Goal: Find contact information: Find contact information

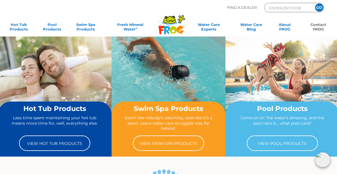
click at [319, 24] on link "Contact FROG" at bounding box center [318, 27] width 26 height 11
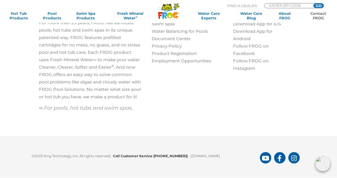
scroll to position [791, 0]
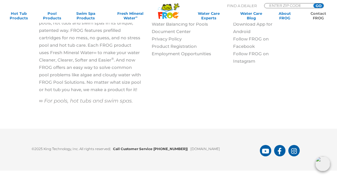
drag, startPoint x: 238, startPoint y: 149, endPoint x: 188, endPoint y: 152, distance: 49.6
click at [188, 152] on div "©2025 King Technology, Inc. All rights reserved | Call Customer Service [PHONE_…" at bounding box center [168, 149] width 282 height 13
drag, startPoint x: 188, startPoint y: 152, endPoint x: 190, endPoint y: 147, distance: 5.0
copy link "[DOMAIN_NAME]"
drag, startPoint x: 193, startPoint y: 145, endPoint x: 186, endPoint y: 156, distance: 13.1
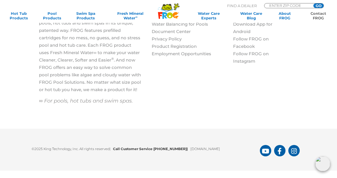
click at [186, 156] on div "©2025 King Technology, Inc. All rights reserved | Call Customer Service [PHONE_…" at bounding box center [168, 150] width 337 height 42
drag, startPoint x: 237, startPoint y: 149, endPoint x: 186, endPoint y: 149, distance: 50.1
click at [186, 149] on p "©2025 King Technology, Inc. All rights reserved | Call Customer Service [PHONE_…" at bounding box center [146, 147] width 228 height 9
drag, startPoint x: 186, startPoint y: 149, endPoint x: 190, endPoint y: 149, distance: 3.1
copy p "[DOMAIN_NAME]"
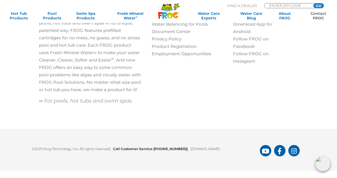
click at [174, 136] on div "©2025 King Technology, Inc. All rights reserved | Call Customer Service [PHONE_…" at bounding box center [168, 150] width 337 height 42
click at [205, 149] on link "[DOMAIN_NAME]" at bounding box center [205, 149] width 30 height 4
